Goal: Contribute content: Contribute content

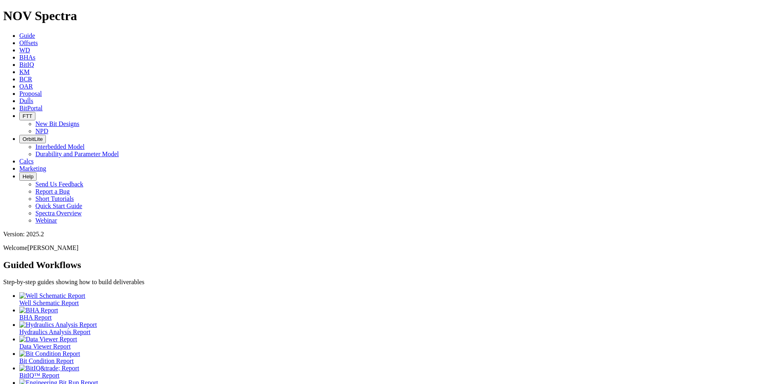
click at [33, 97] on span "Dulls" at bounding box center [26, 100] width 14 height 7
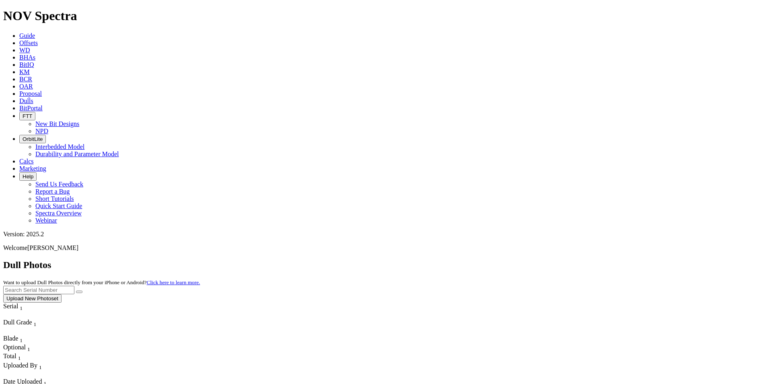
click at [62, 294] on button "Upload New Photoset" at bounding box center [32, 298] width 58 height 8
